Goal: Task Accomplishment & Management: Manage account settings

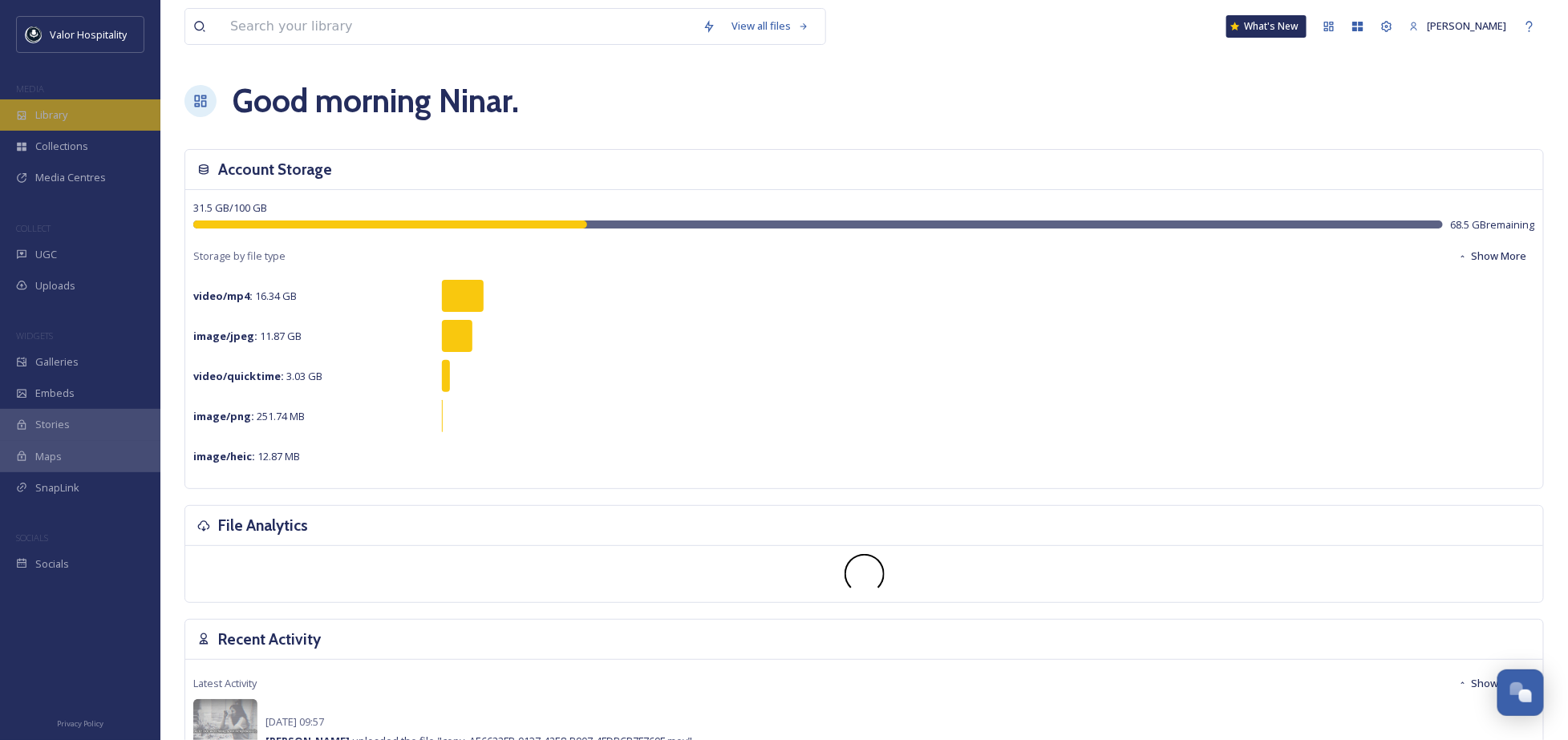
click at [69, 101] on div "Library" at bounding box center [80, 115] width 160 height 31
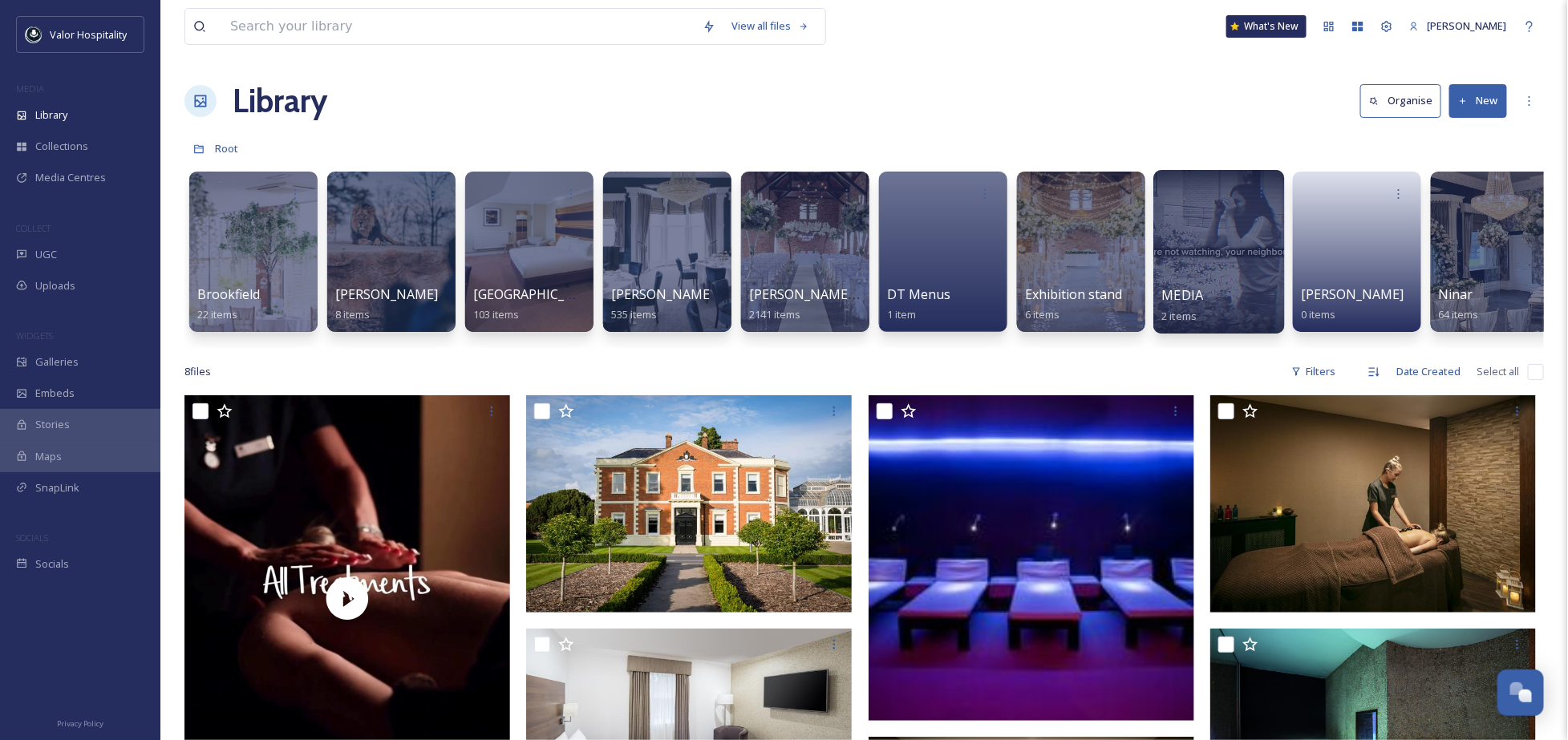
click at [1203, 240] on div at bounding box center [1219, 252] width 131 height 164
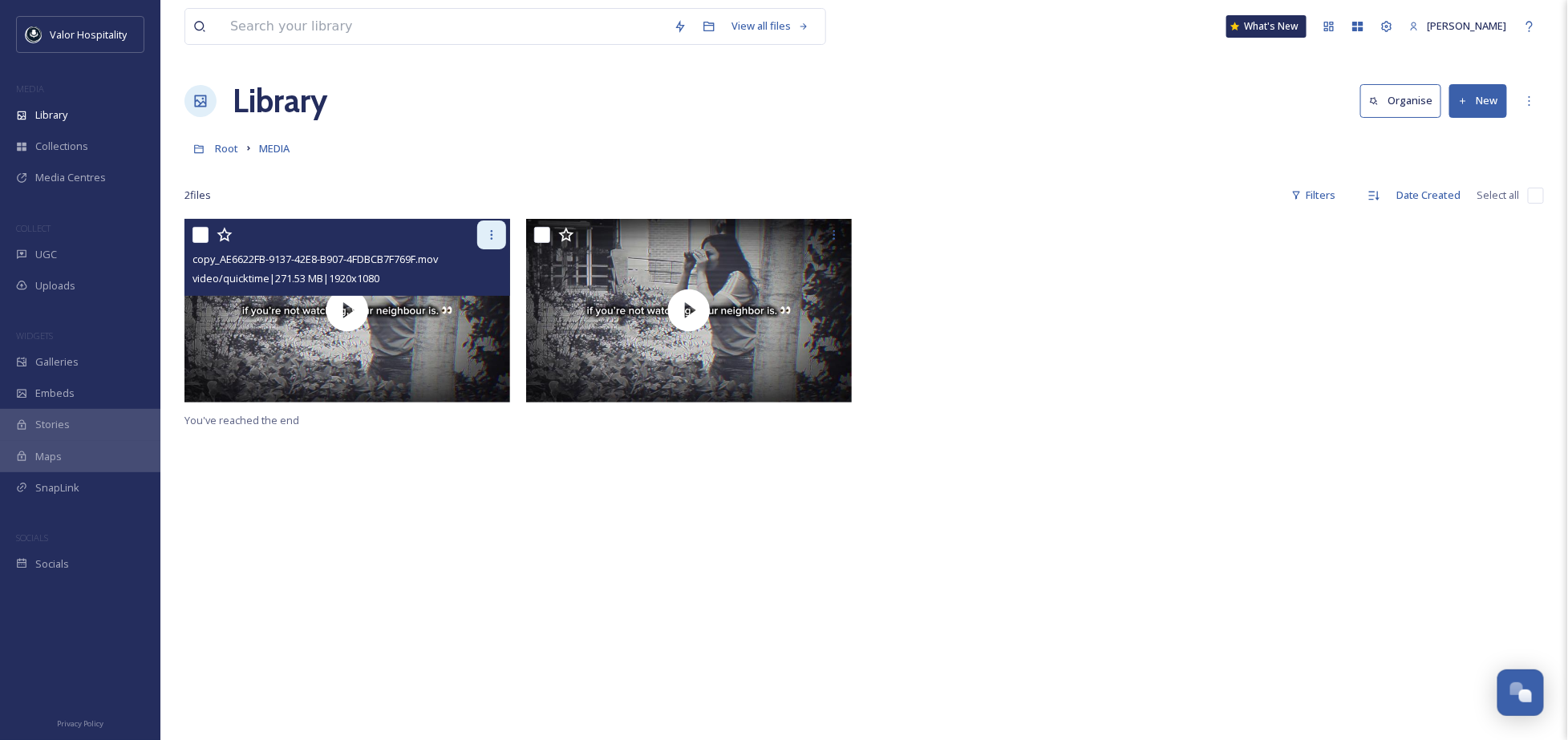
click at [487, 229] on icon at bounding box center [492, 235] width 12 height 12
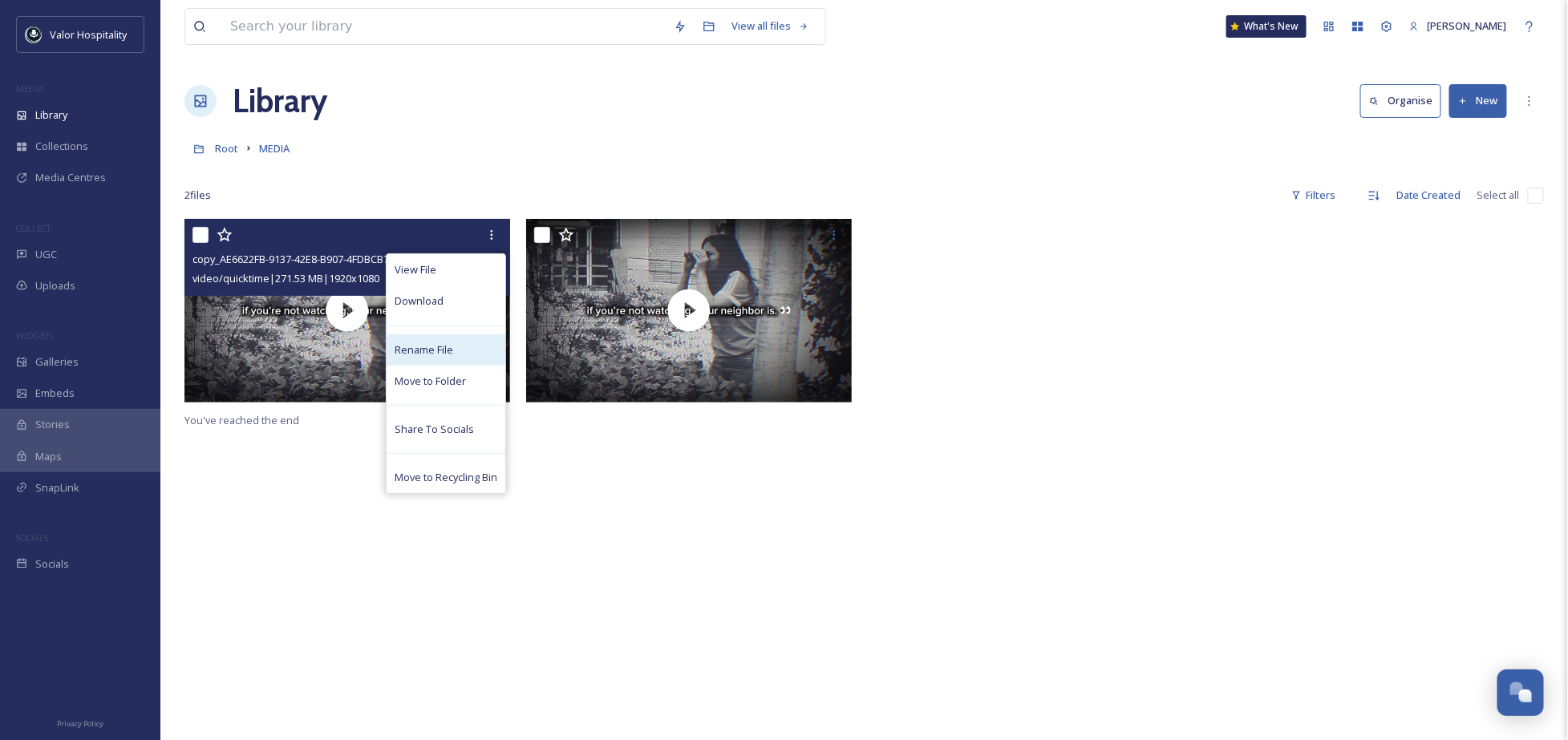
click at [455, 345] on div "Rename File" at bounding box center [445, 350] width 118 height 31
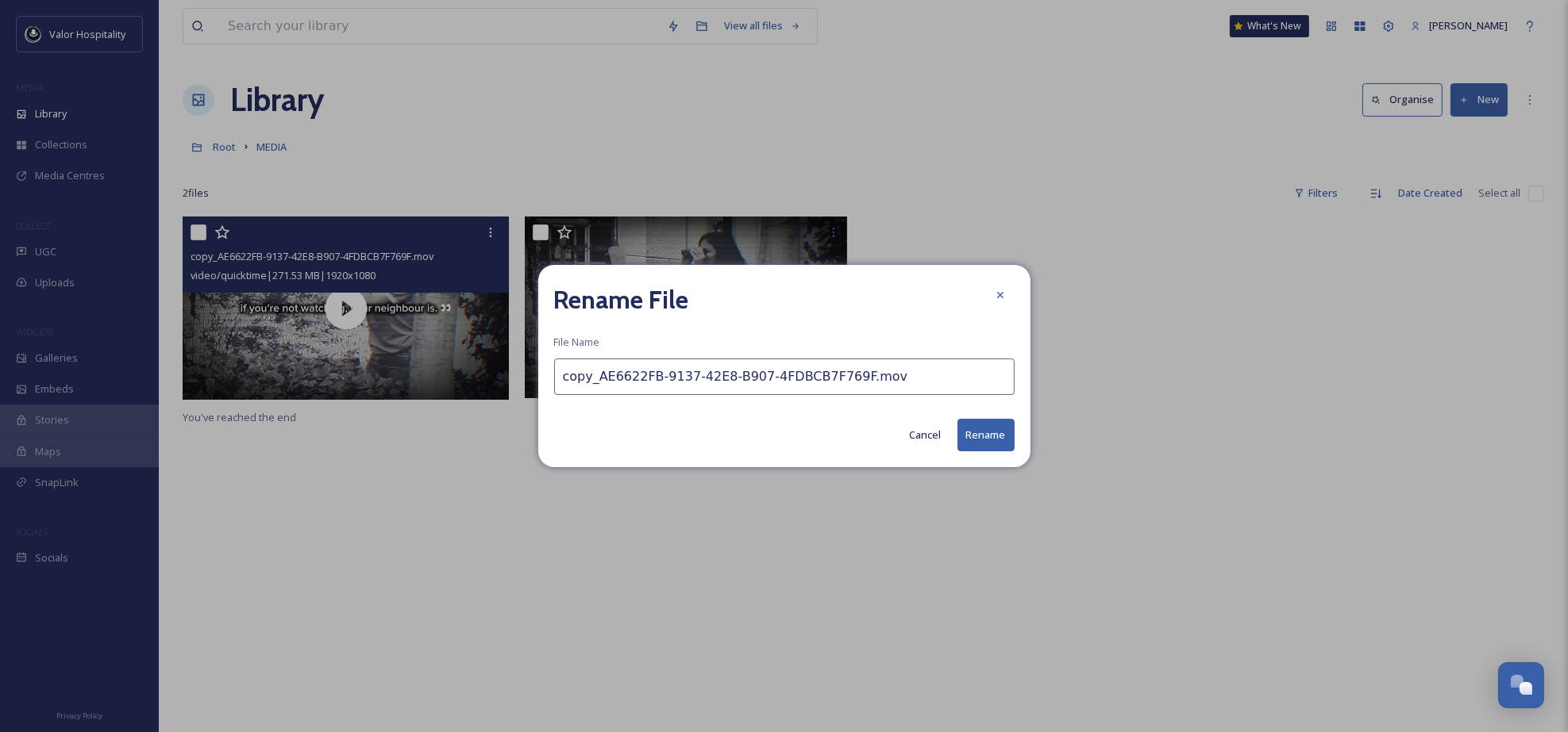
click at [828, 367] on input "copy_AE6622FB-9137-42E8-B907-4FDBCB7F769F.mov" at bounding box center [784, 376] width 460 height 36
drag, startPoint x: 828, startPoint y: 366, endPoint x: 553, endPoint y: 373, distance: 275.1
click at [553, 373] on div "Rename File File Name copy_AE6622FB-9137-42E8-B907-4FDBCB7F769F.mov Cancel Rena…" at bounding box center [784, 366] width 492 height 202
type input "LEAD THE WAY LAUNCH VIDEO.mov"
click at [982, 426] on button "Rename" at bounding box center [985, 434] width 57 height 33
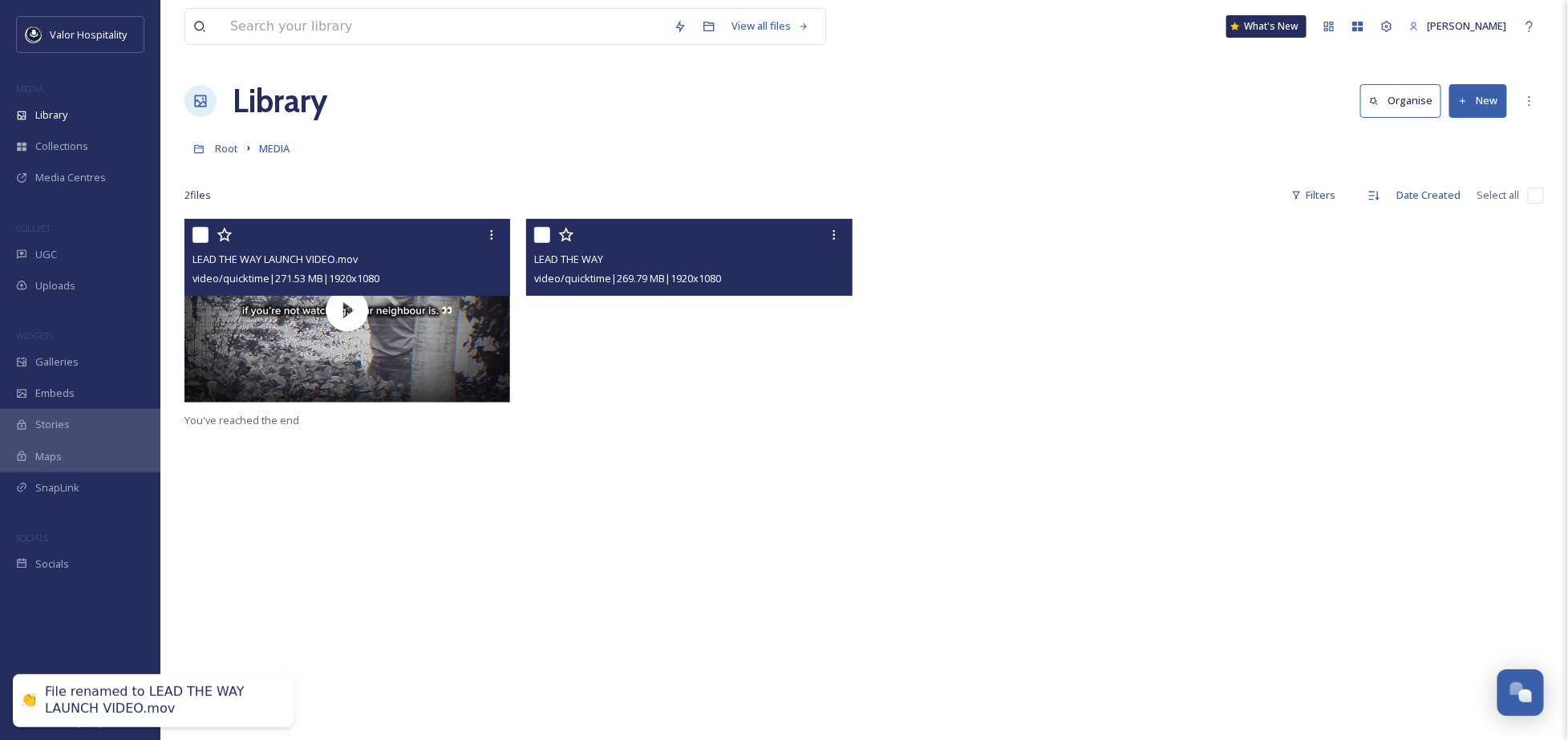
click at [544, 233] on input "checkbox" at bounding box center [543, 235] width 16 height 16
checkbox input "true"
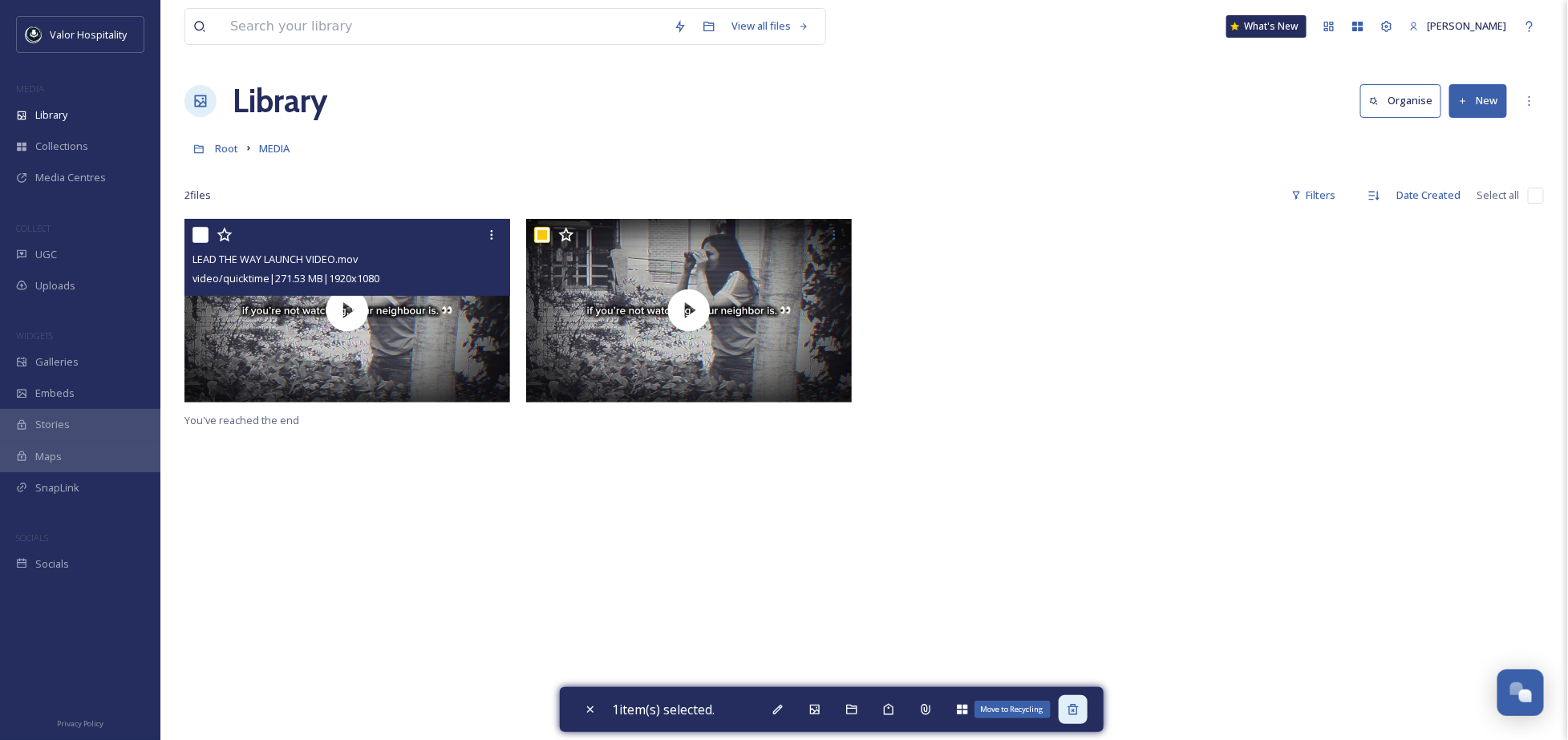
click at [1074, 708] on icon at bounding box center [1074, 710] width 12 height 12
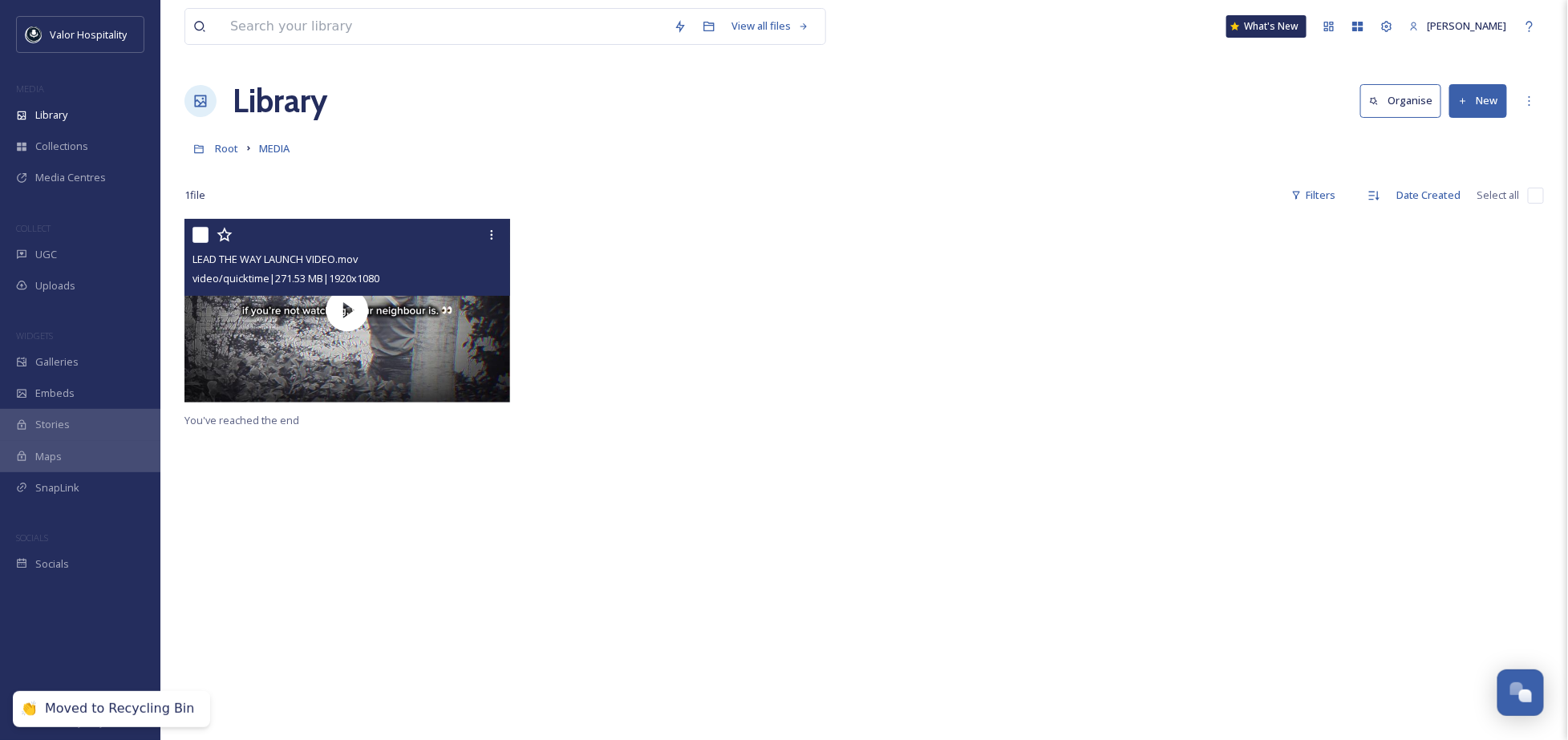
click at [620, 408] on div at bounding box center [693, 314] width 334 height 191
click at [1527, 99] on icon at bounding box center [1530, 101] width 12 height 12
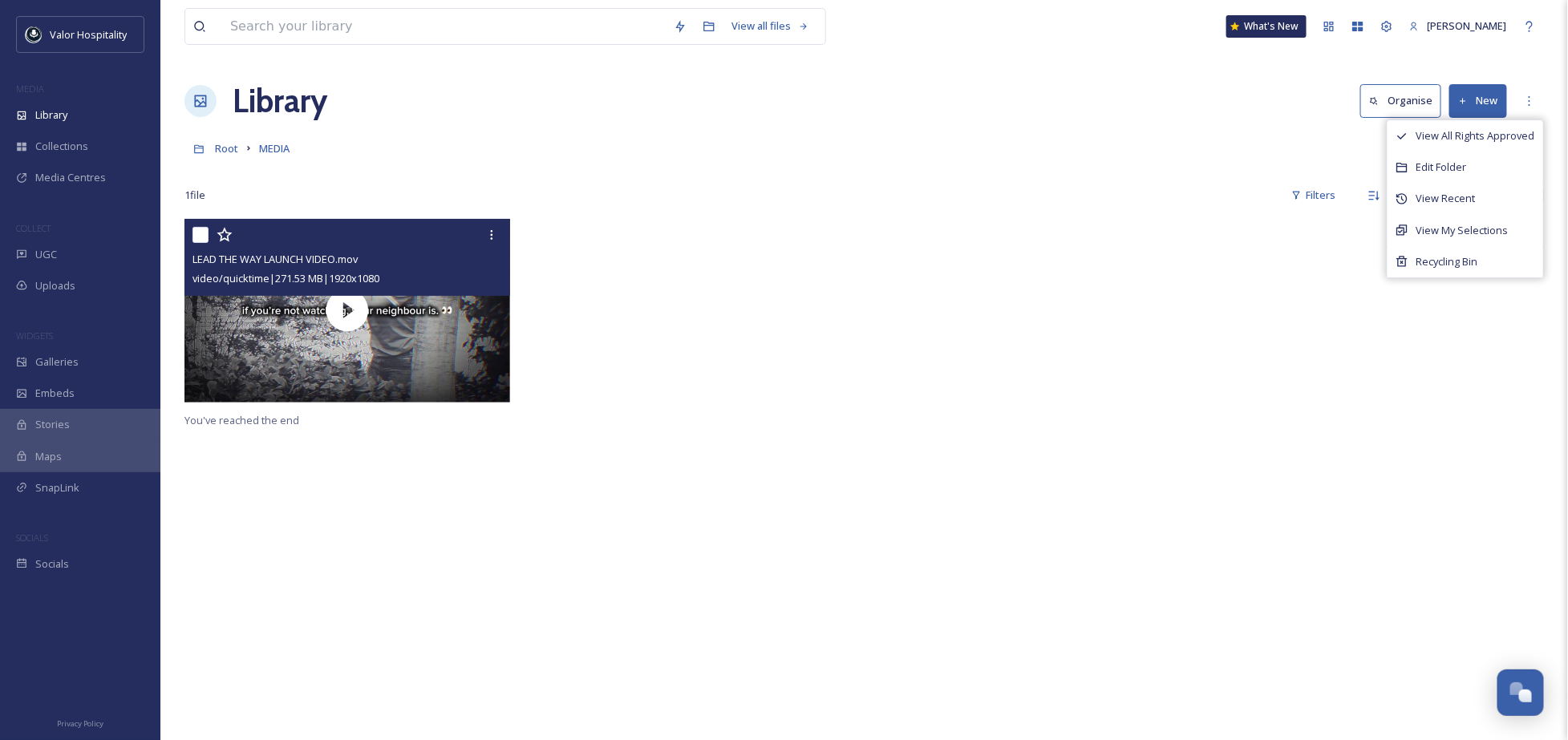
click at [1135, 134] on div "Root MEDIA" at bounding box center [864, 148] width 1360 height 30
click at [225, 147] on span "Root" at bounding box center [226, 148] width 23 height 14
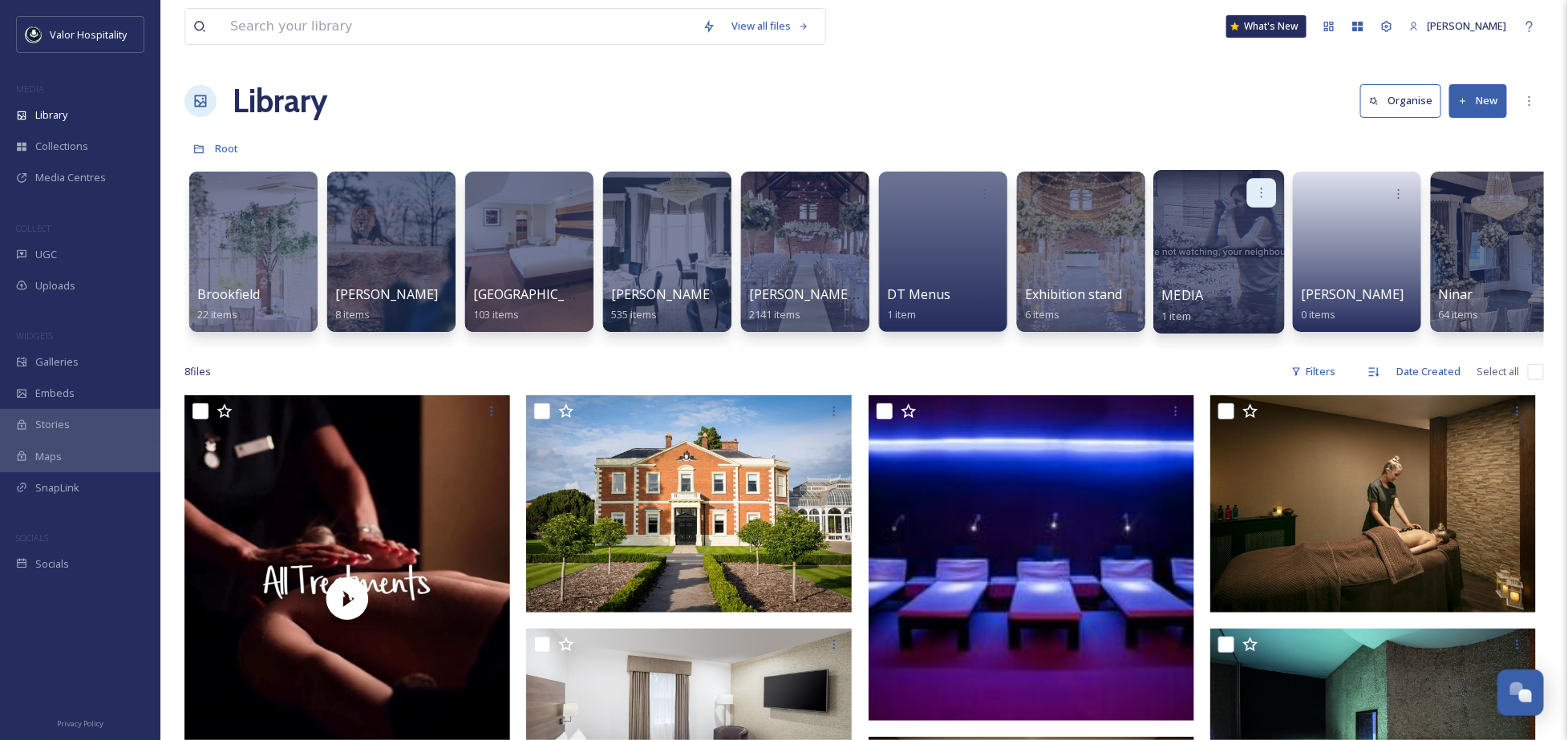
click at [1268, 189] on icon at bounding box center [1262, 192] width 12 height 12
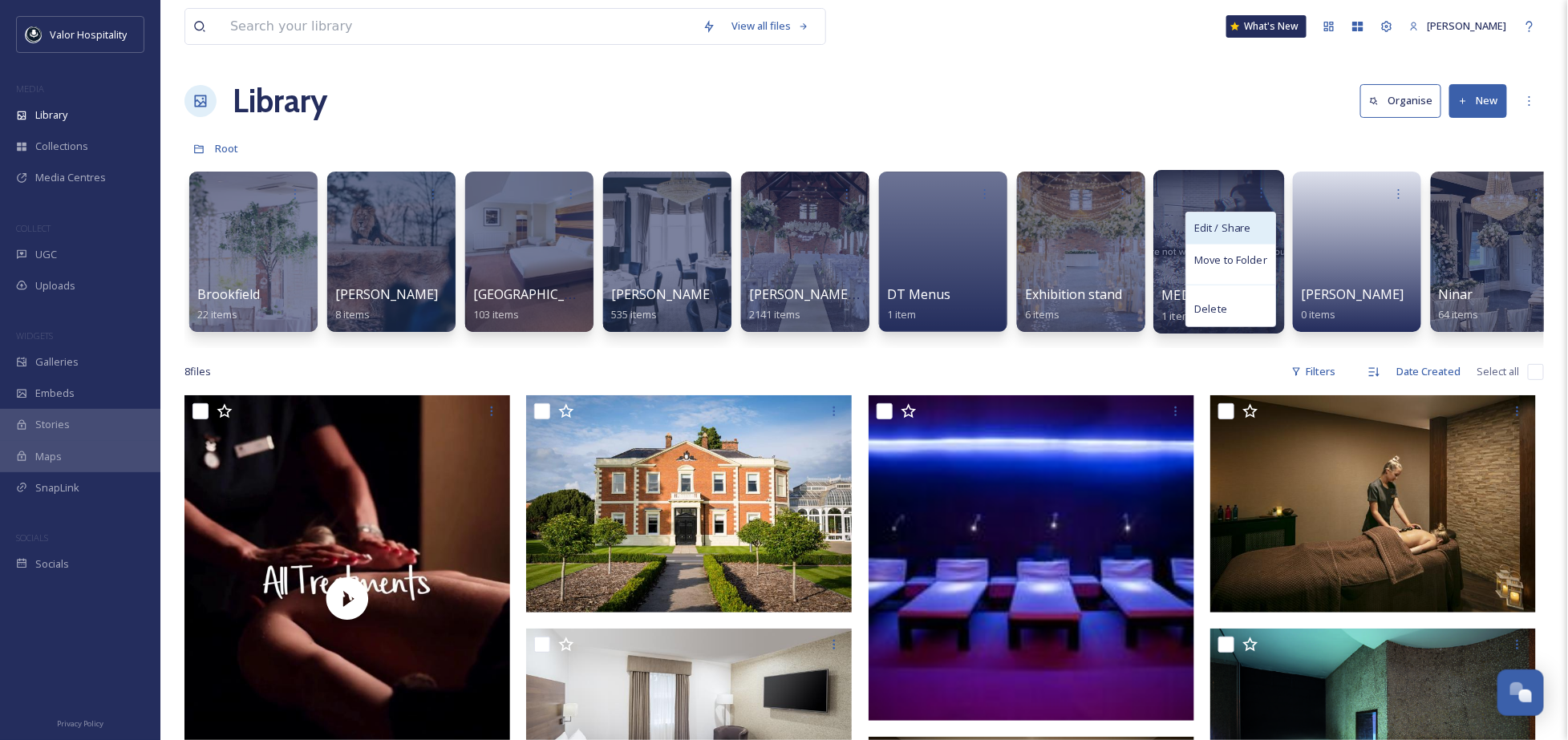
click at [1251, 224] on div "Edit / Share" at bounding box center [1231, 229] width 89 height 32
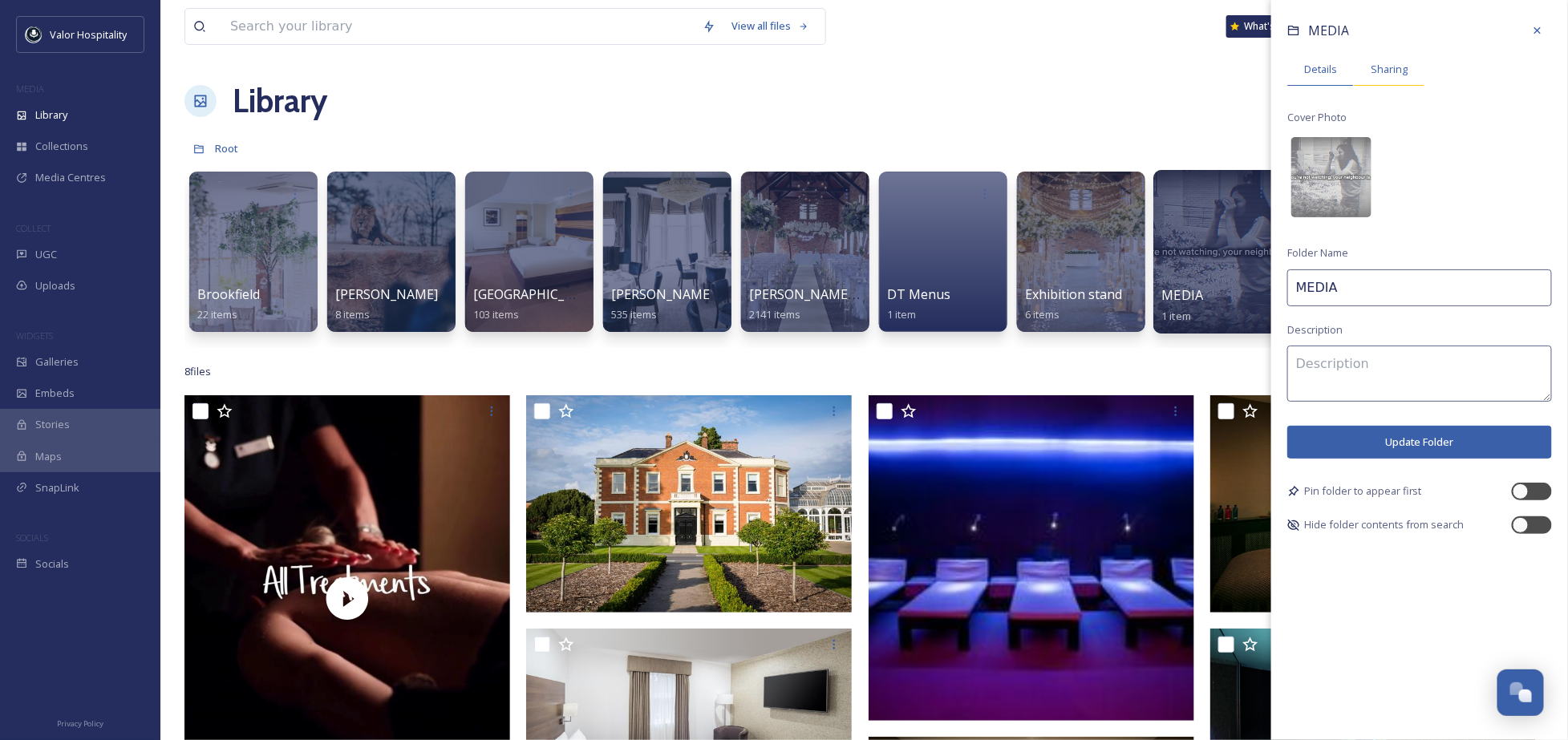
click at [1371, 58] on div "Sharing" at bounding box center [1389, 69] width 70 height 33
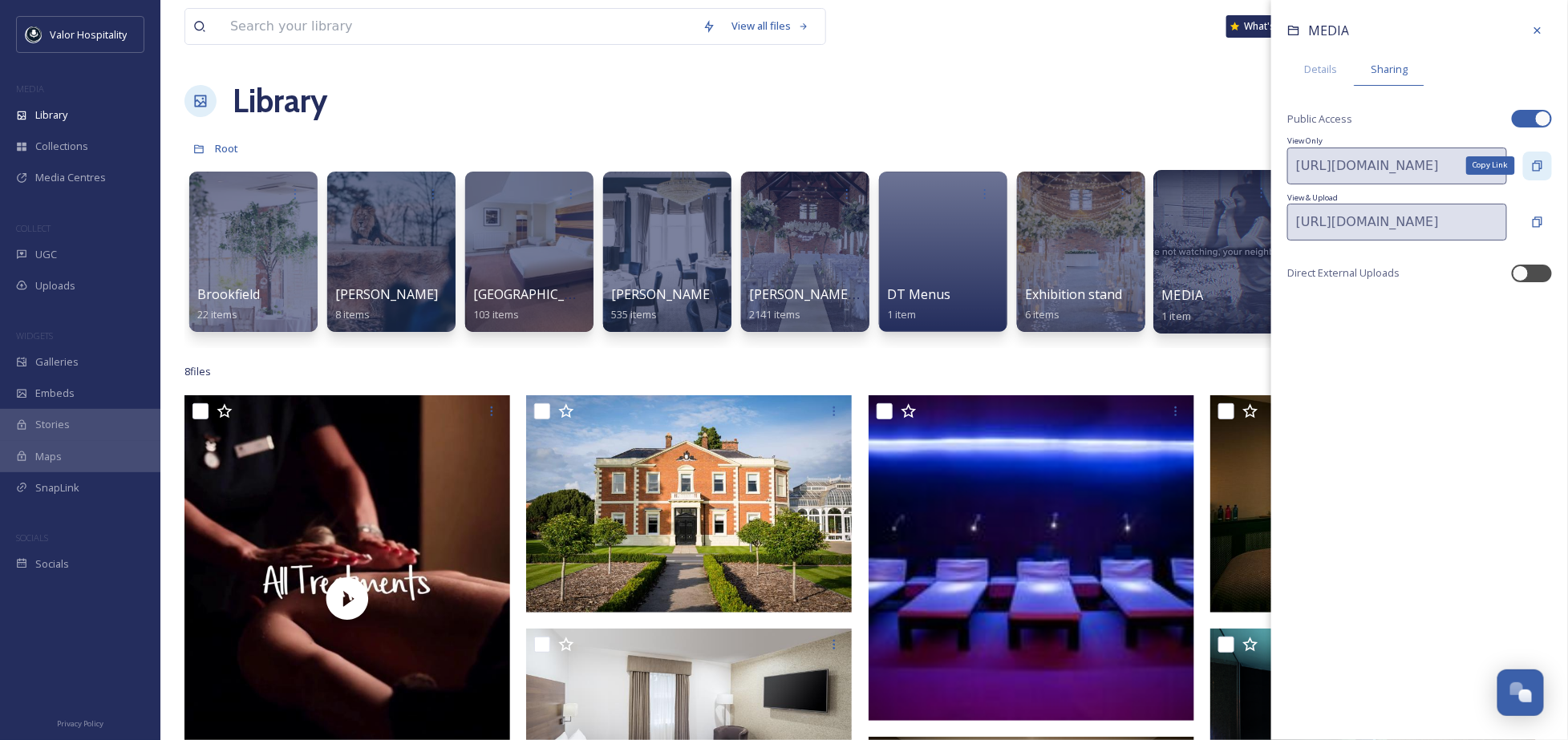
click at [1536, 168] on icon at bounding box center [1538, 166] width 12 height 12
click at [768, 88] on div "Library Organise New" at bounding box center [864, 101] width 1360 height 48
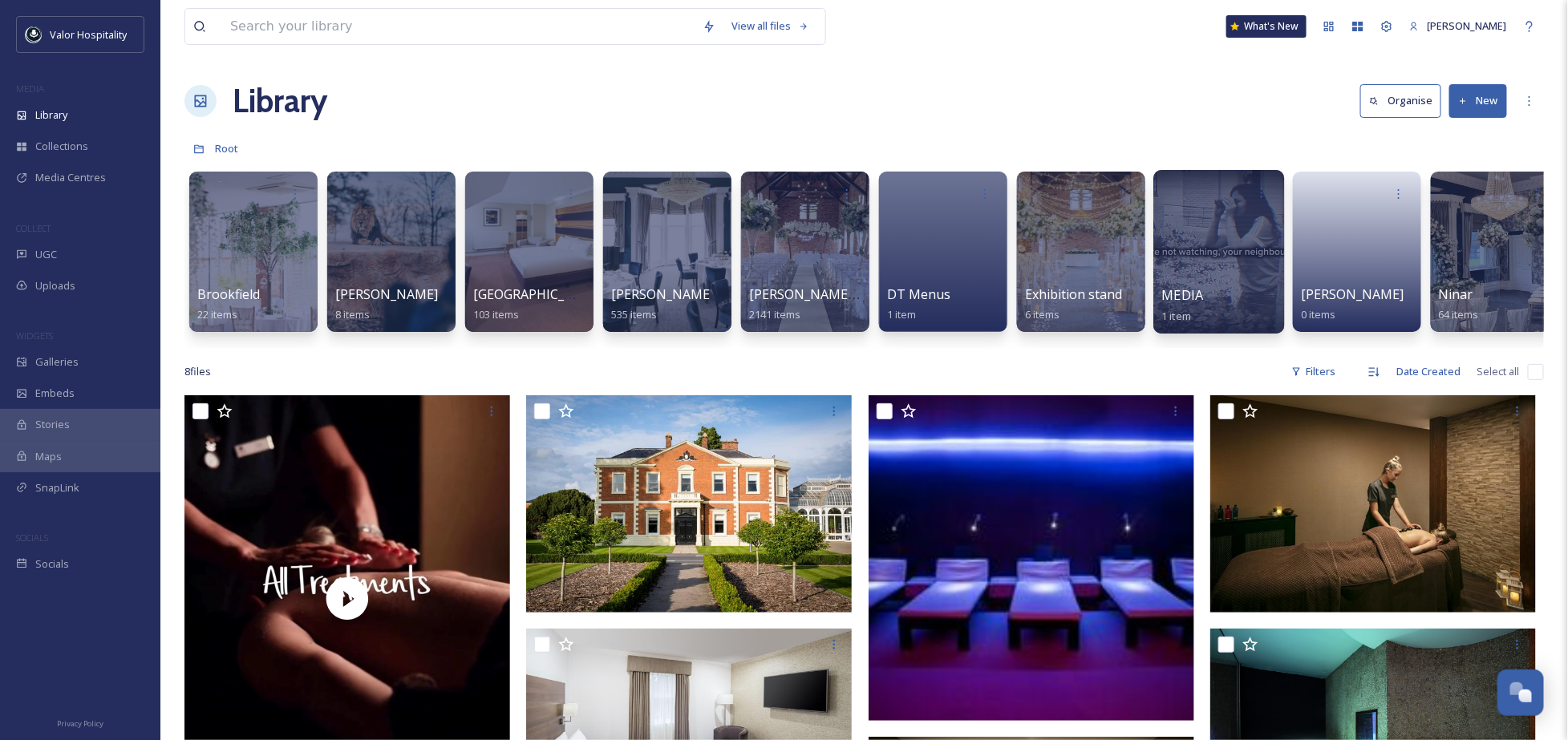
click at [1242, 230] on div at bounding box center [1219, 252] width 131 height 164
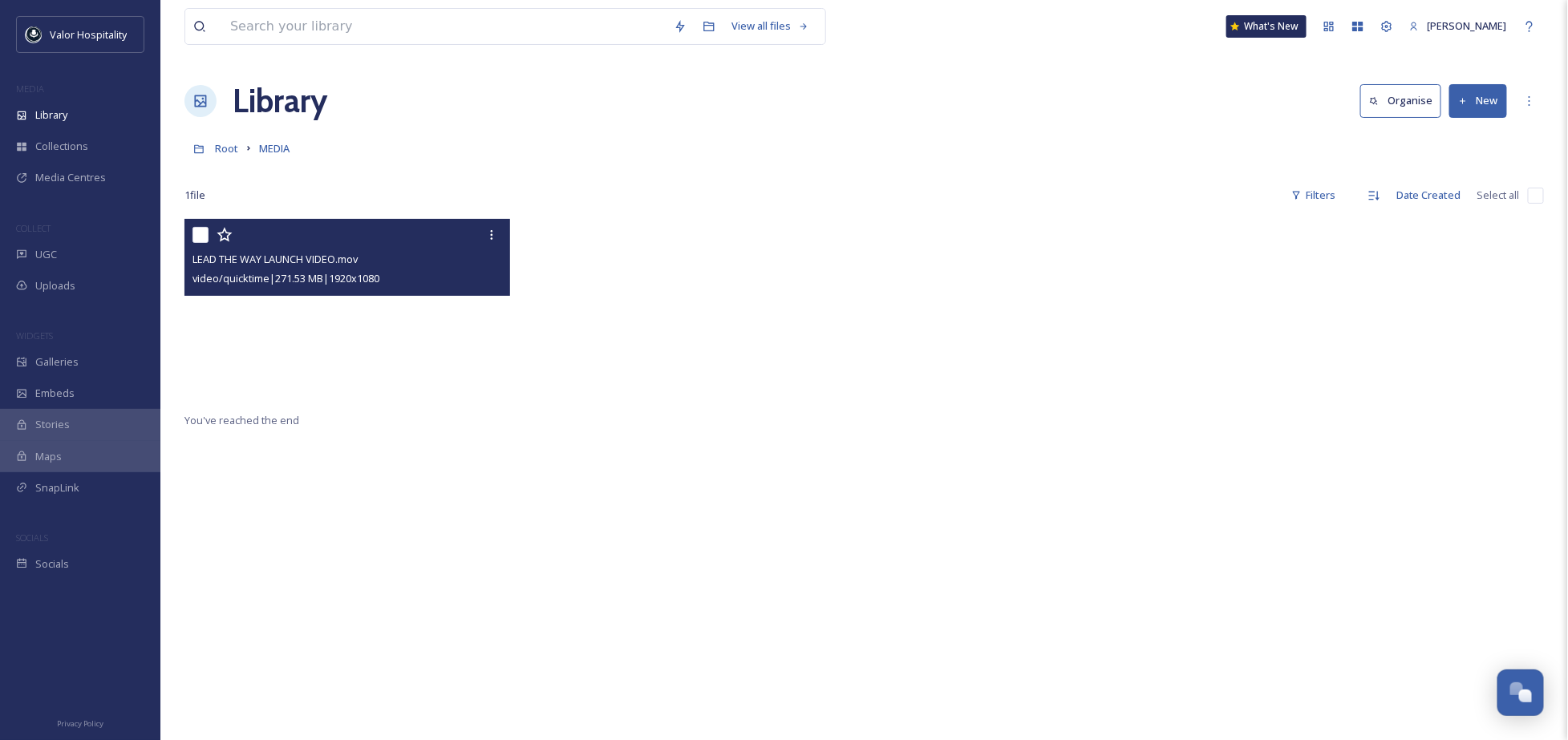
click at [372, 321] on video "LEAD THE WAY LAUNCH VIDEO.mov" at bounding box center [347, 310] width 326 height 183
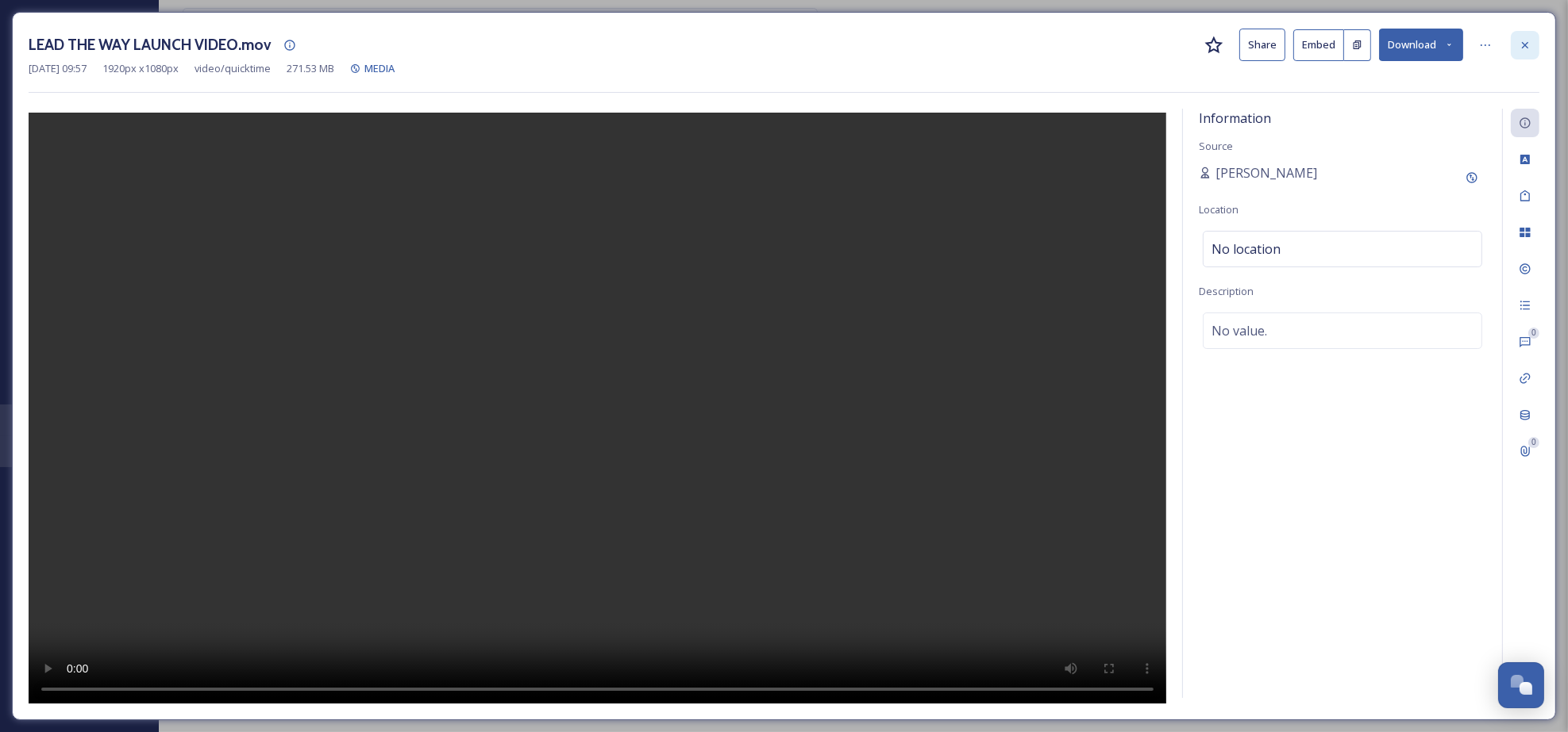
click at [1528, 48] on icon at bounding box center [1525, 45] width 12 height 12
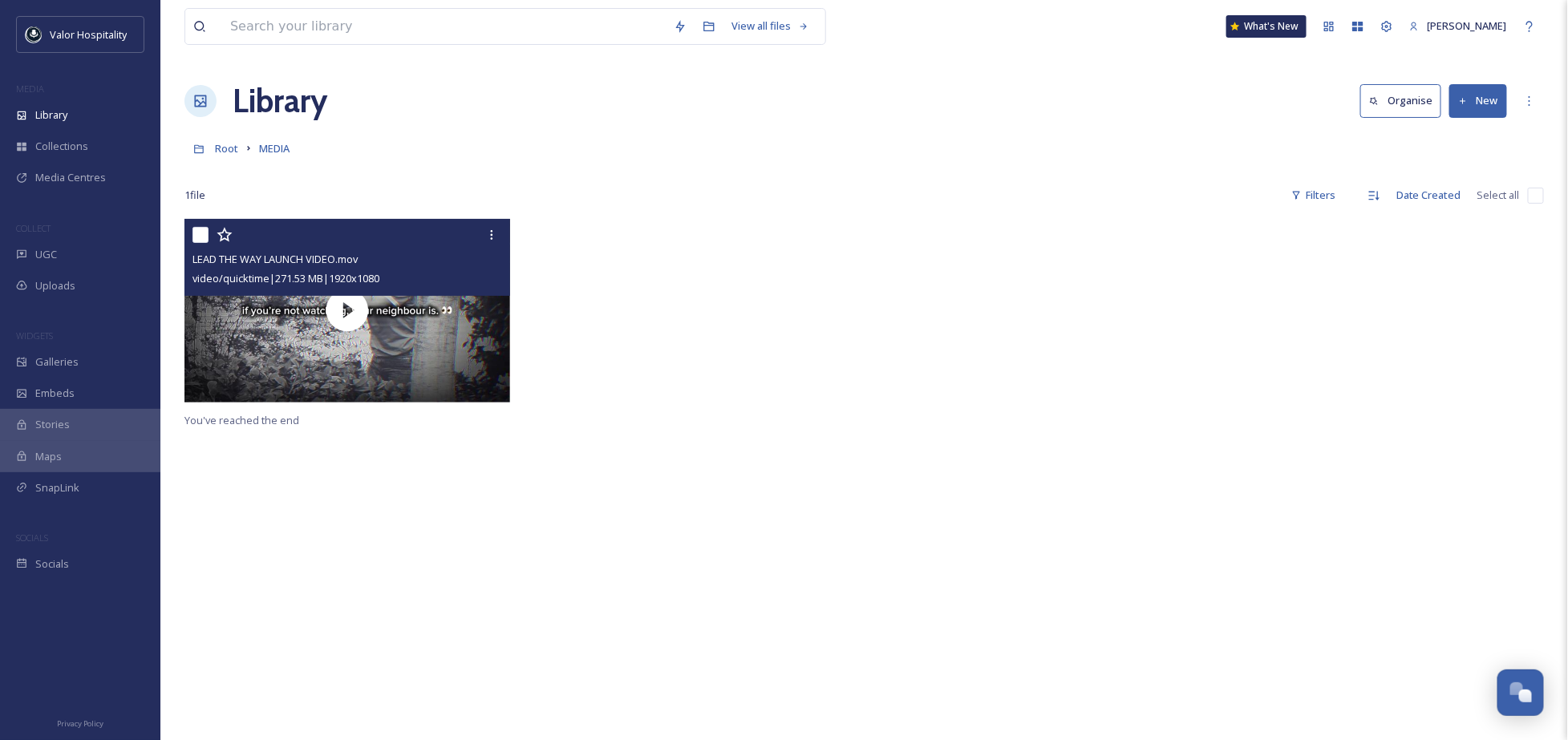
click at [920, 219] on div at bounding box center [1035, 314] width 334 height 191
drag, startPoint x: 1064, startPoint y: 442, endPoint x: 853, endPoint y: 279, distance: 266.6
click at [1058, 438] on div "LEAD THE WAY LAUNCH VIDEO.mov video/quicktime | 271.53 MB | 1920 x 1080 You've …" at bounding box center [864, 589] width 1360 height 740
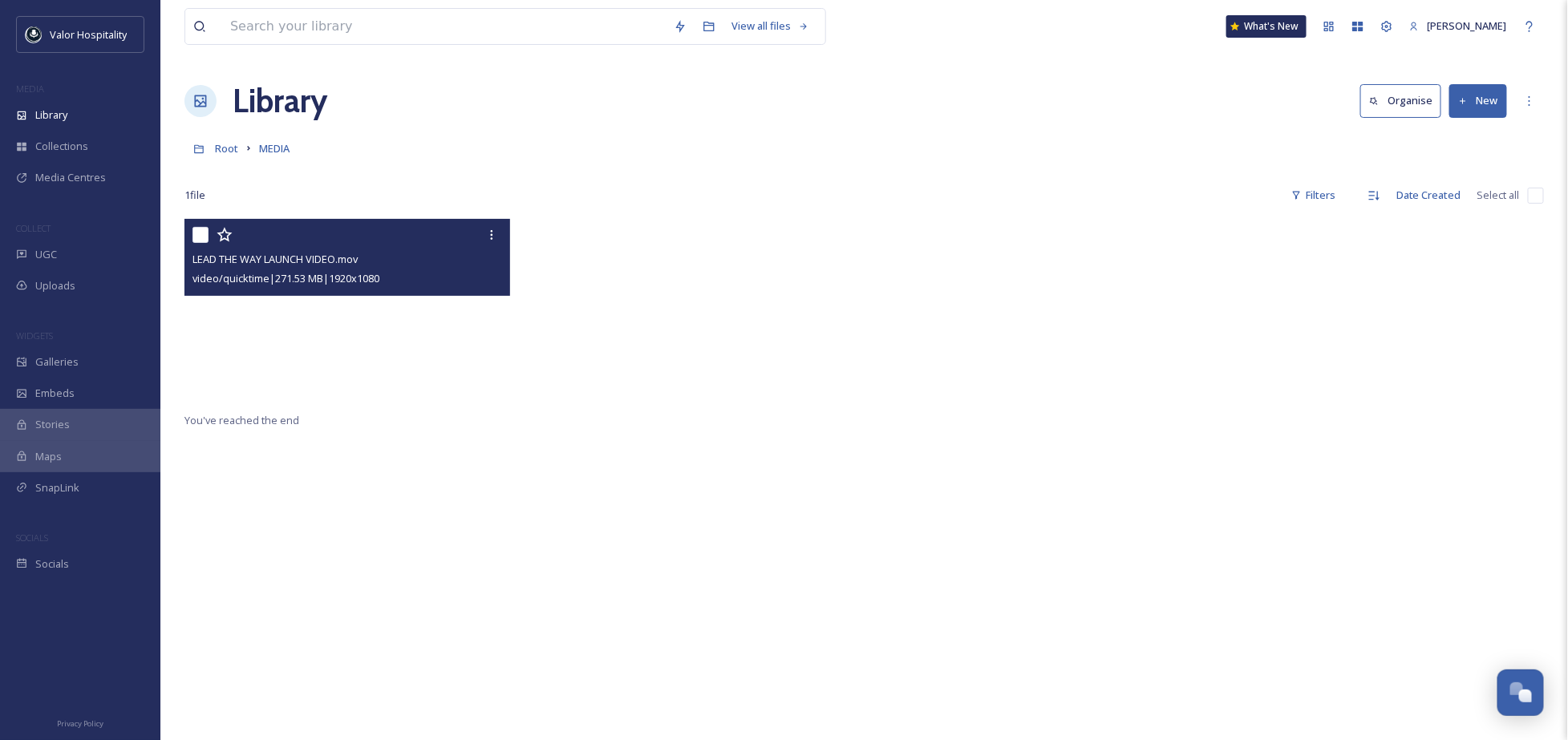
click at [340, 359] on video "LEAD THE WAY LAUNCH VIDEO.mov" at bounding box center [347, 310] width 326 height 183
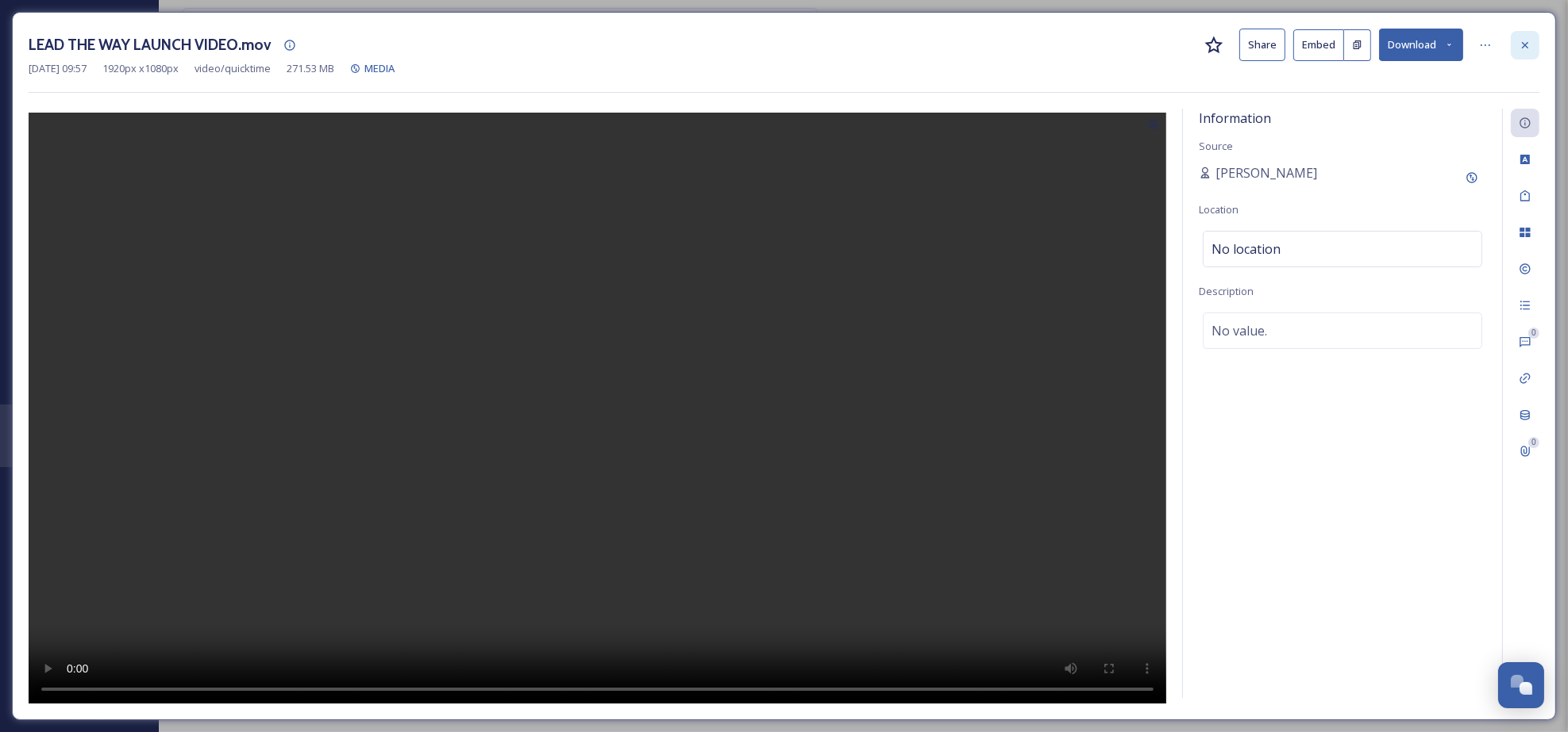
click at [1524, 45] on icon at bounding box center [1524, 44] width 6 height 6
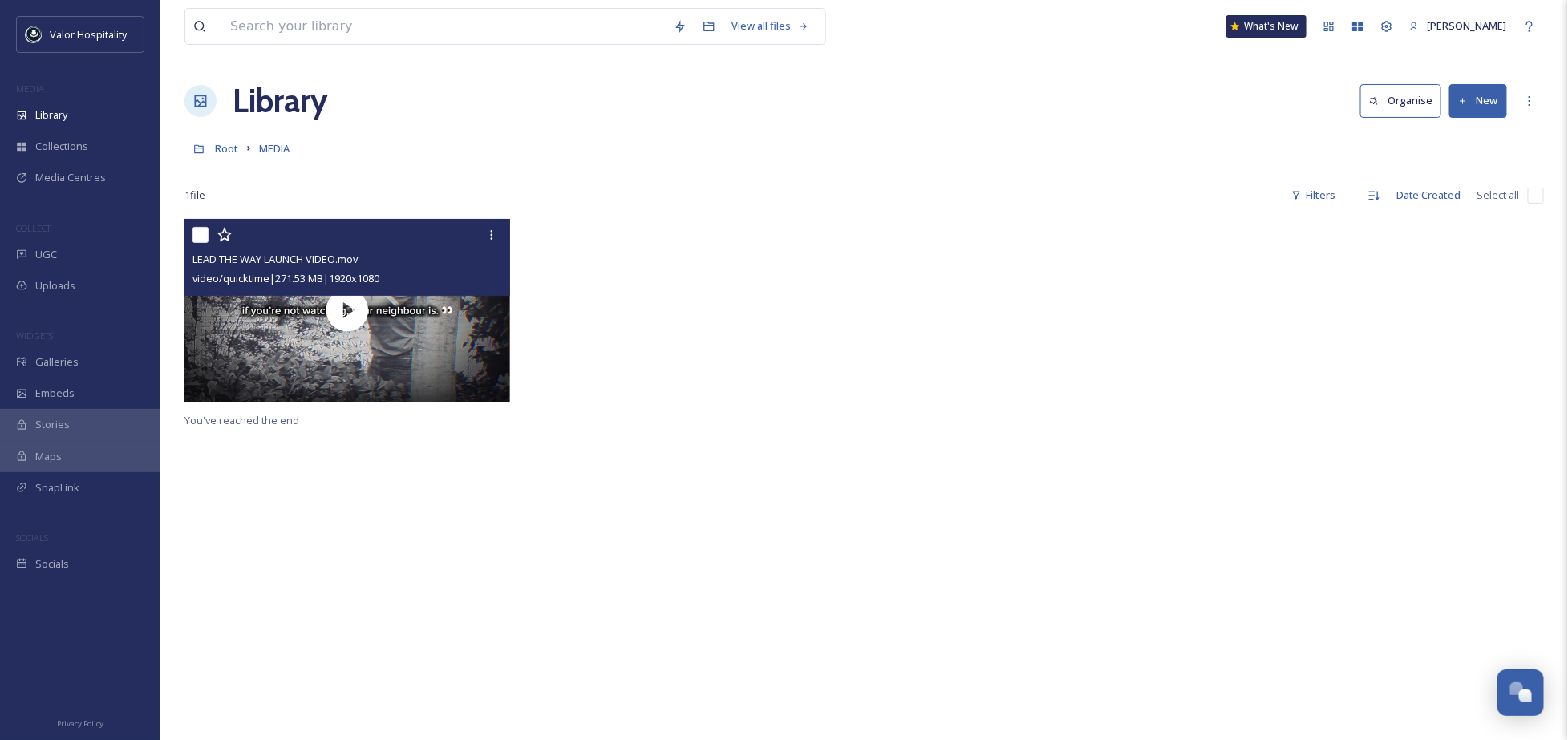
click at [840, 366] on div at bounding box center [693, 314] width 334 height 191
click at [805, 295] on div at bounding box center [693, 314] width 334 height 191
click at [488, 229] on icon at bounding box center [492, 235] width 12 height 12
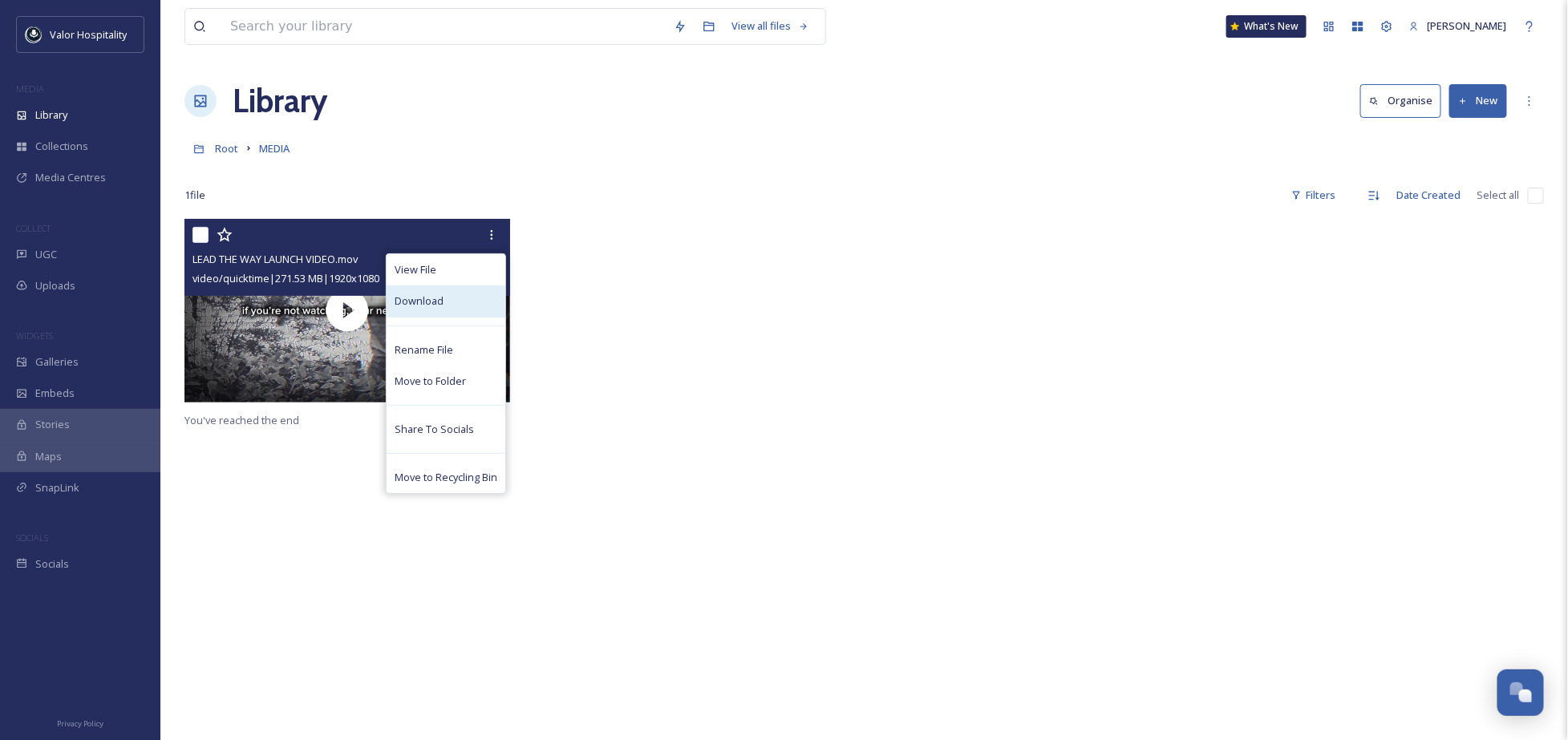
click at [463, 302] on div "Download" at bounding box center [445, 301] width 118 height 31
